Goal: Check status

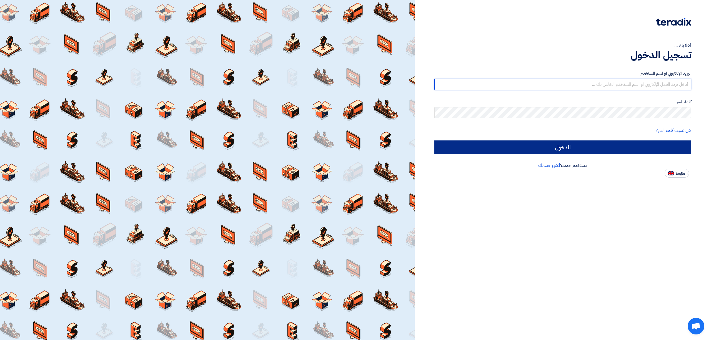
type input "[EMAIL_ADDRESS][DOMAIN_NAME]"
drag, startPoint x: 609, startPoint y: 148, endPoint x: 606, endPoint y: 148, distance: 3.3
click at [609, 148] on input "الدخول" at bounding box center [562, 148] width 257 height 14
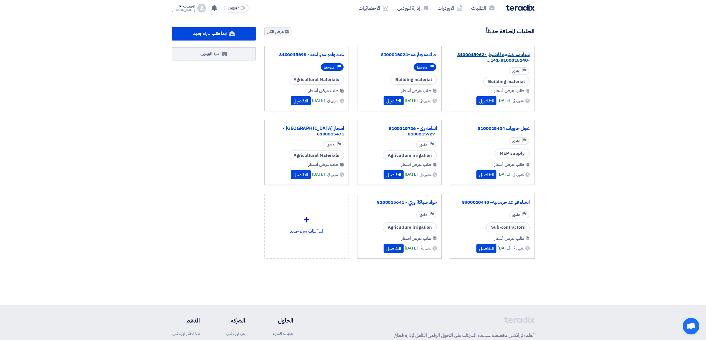
click at [507, 55] on link "سنادات خشبية للاشجار -8100015962 -8100016140-141..." at bounding box center [491, 57] width 75 height 11
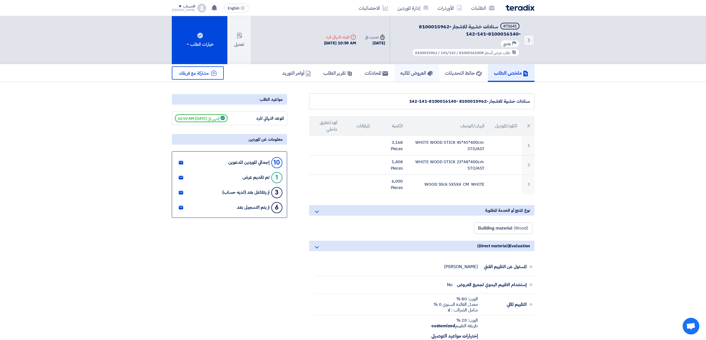
click at [394, 77] on link "العروض الماليه" at bounding box center [416, 73] width 45 height 18
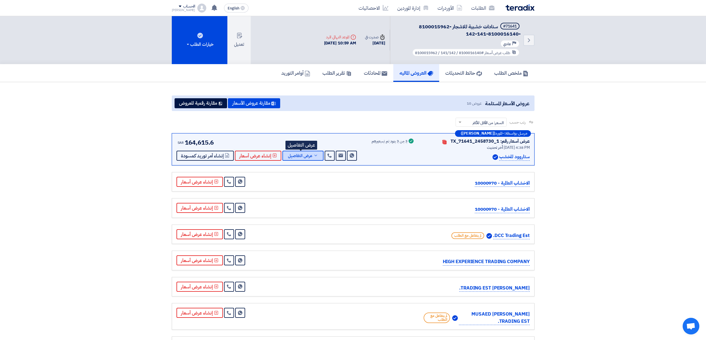
click at [302, 158] on span "عرض التفاصيل" at bounding box center [300, 156] width 24 height 4
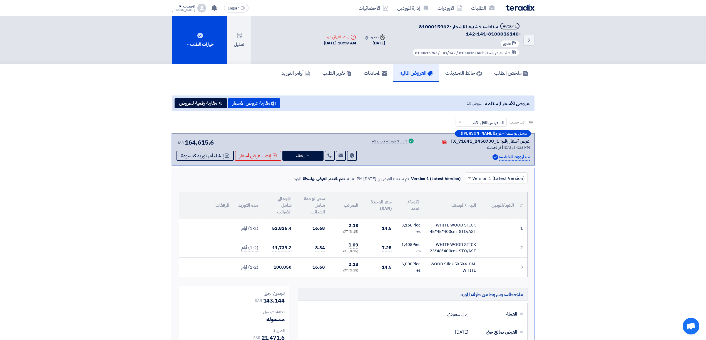
click at [466, 266] on div "WOOD Stick 5X5X4 CM WHITE" at bounding box center [452, 267] width 47 height 12
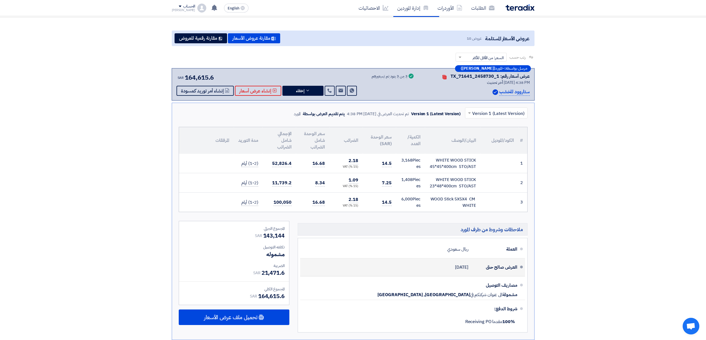
scroll to position [74, 0]
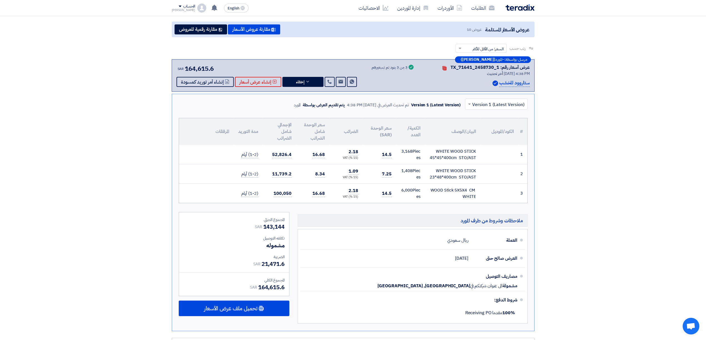
click at [468, 189] on div "WOOD Stick 5X5X4 CM WHITE" at bounding box center [452, 193] width 47 height 12
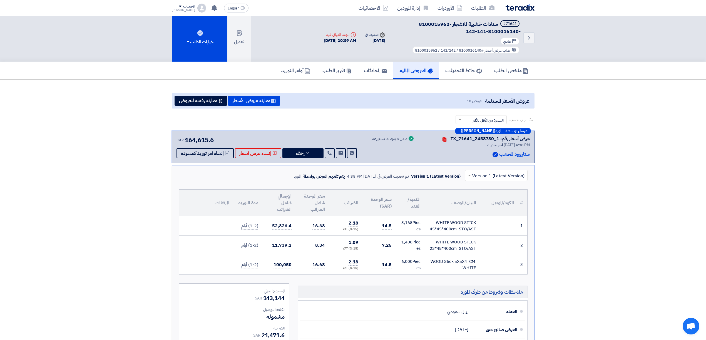
scroll to position [0, 0]
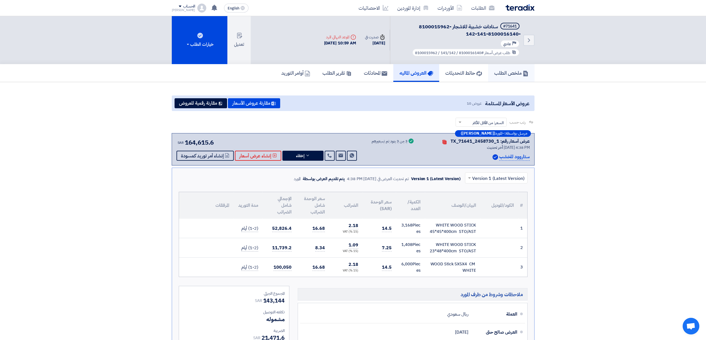
click at [506, 70] on h5 "ملخص الطلب" at bounding box center [511, 73] width 34 height 6
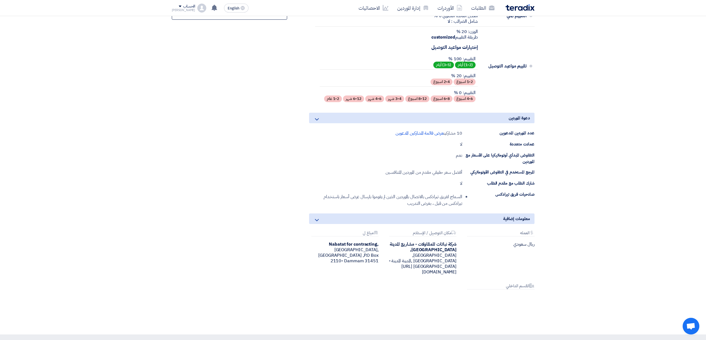
scroll to position [333, 0]
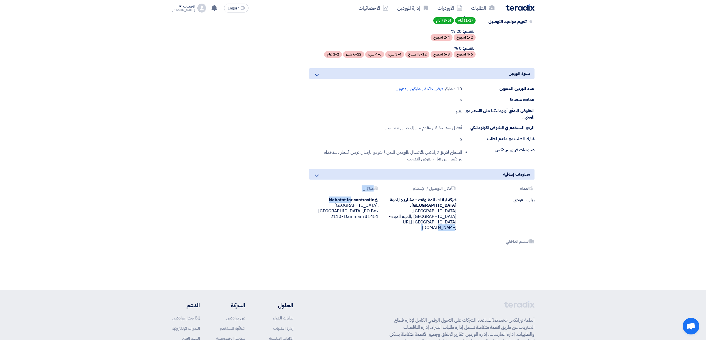
drag, startPoint x: 456, startPoint y: 227, endPoint x: 351, endPoint y: 194, distance: 109.9
click at [351, 194] on div "Attachments العمله ريال سعودي Attachments مكان التوصيل / الإستلام شركة نباتات ل…" at bounding box center [422, 222] width 234 height 73
click at [326, 225] on div "Attachments العمله ريال سعودي Attachments مكان التوصيل / الإستلام شركة نباتات ل…" at bounding box center [422, 222] width 234 height 73
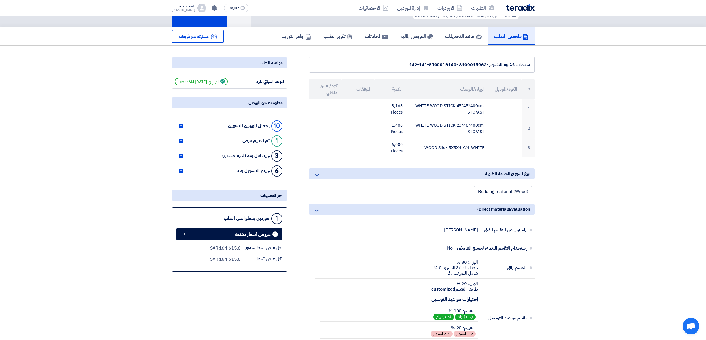
scroll to position [0, 0]
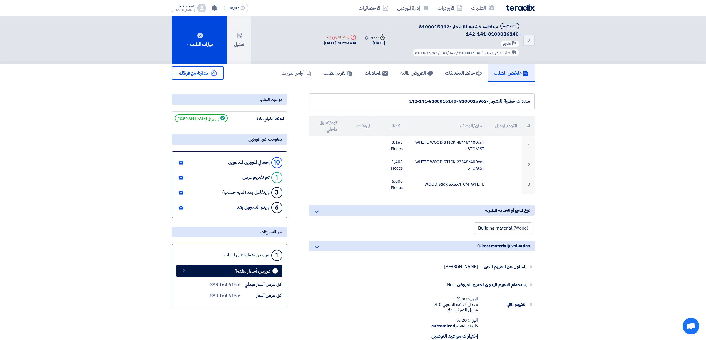
click at [521, 9] on img at bounding box center [519, 7] width 29 height 6
